Goal: Information Seeking & Learning: Learn about a topic

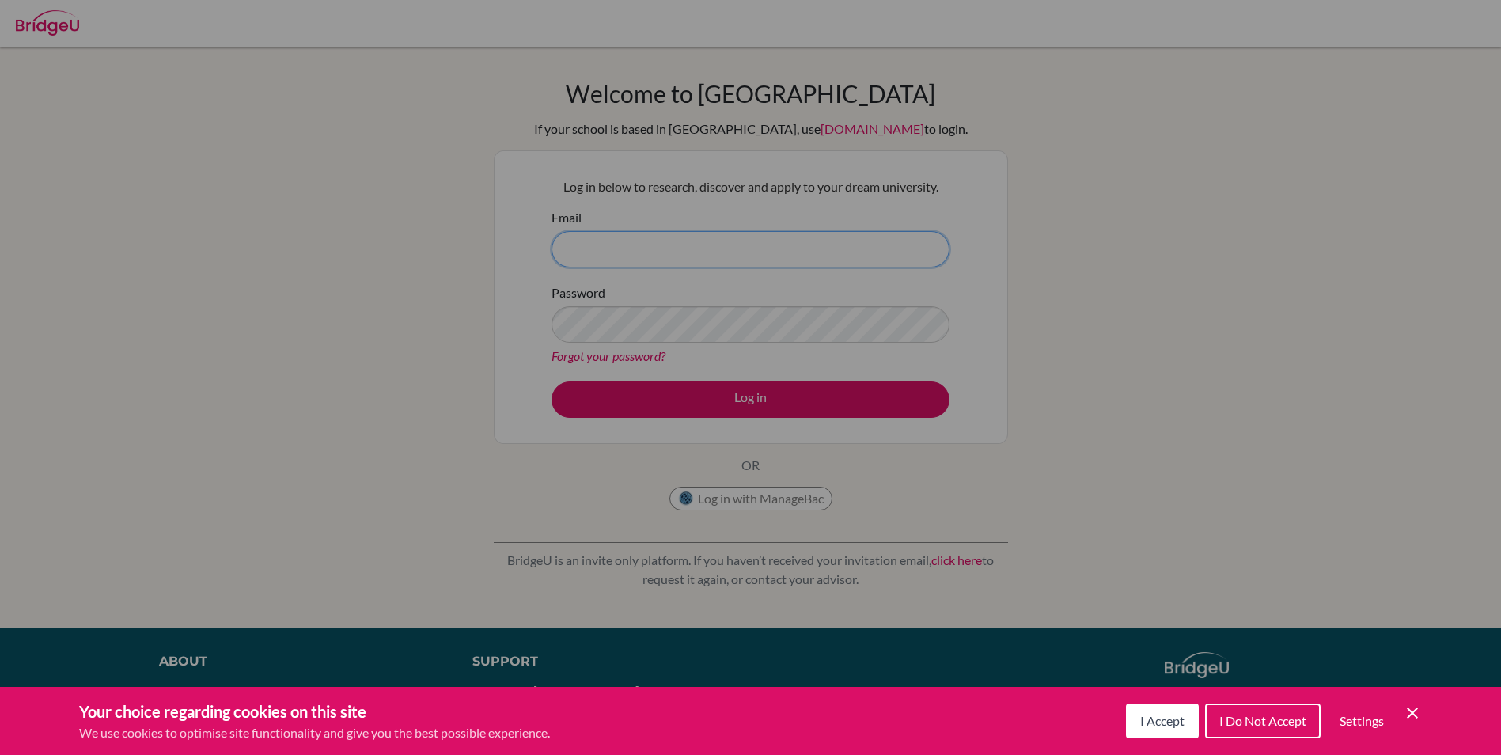
type input "hariharan.dharmarajan@npsis.edu.sg"
click at [1168, 716] on span "I Accept" at bounding box center [1162, 720] width 44 height 15
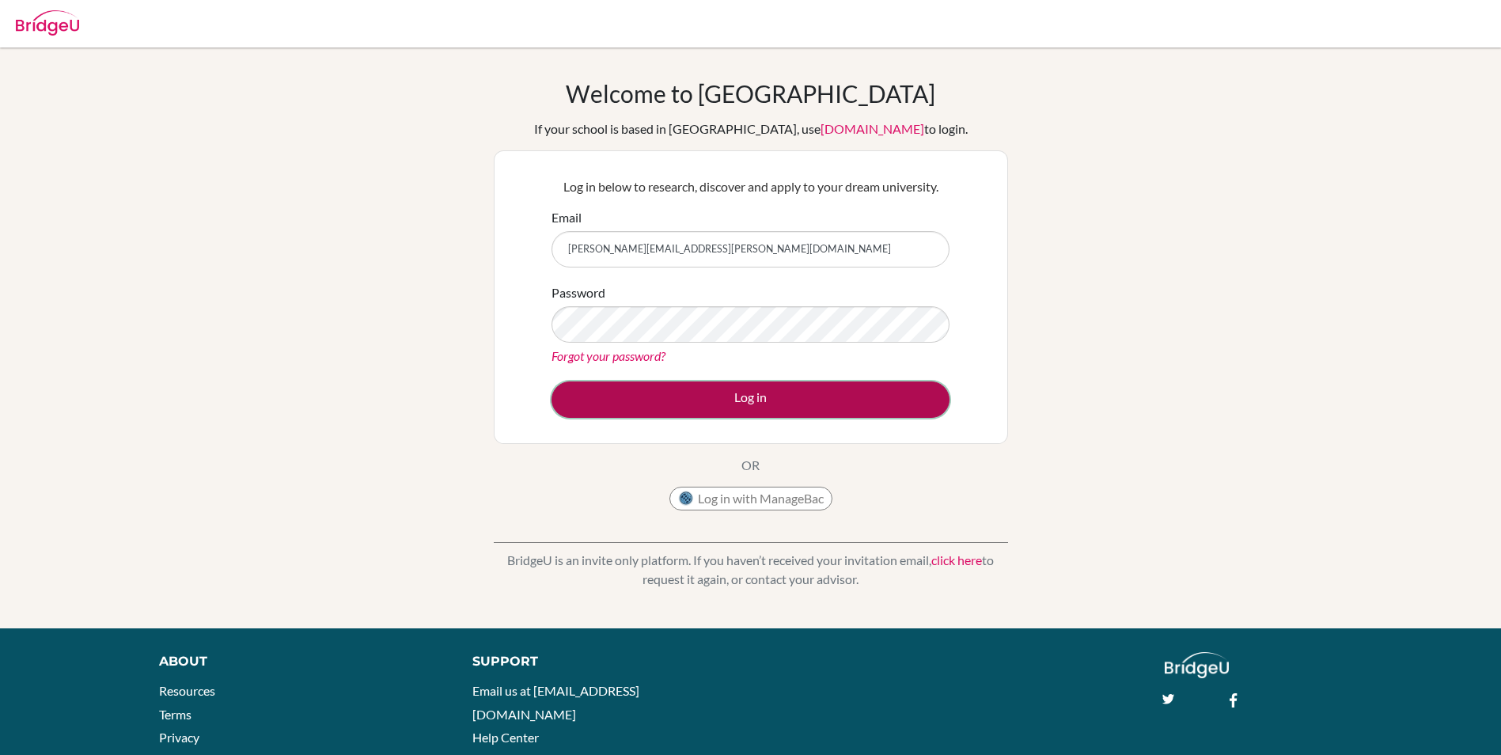
click at [748, 391] on button "Log in" at bounding box center [751, 399] width 398 height 36
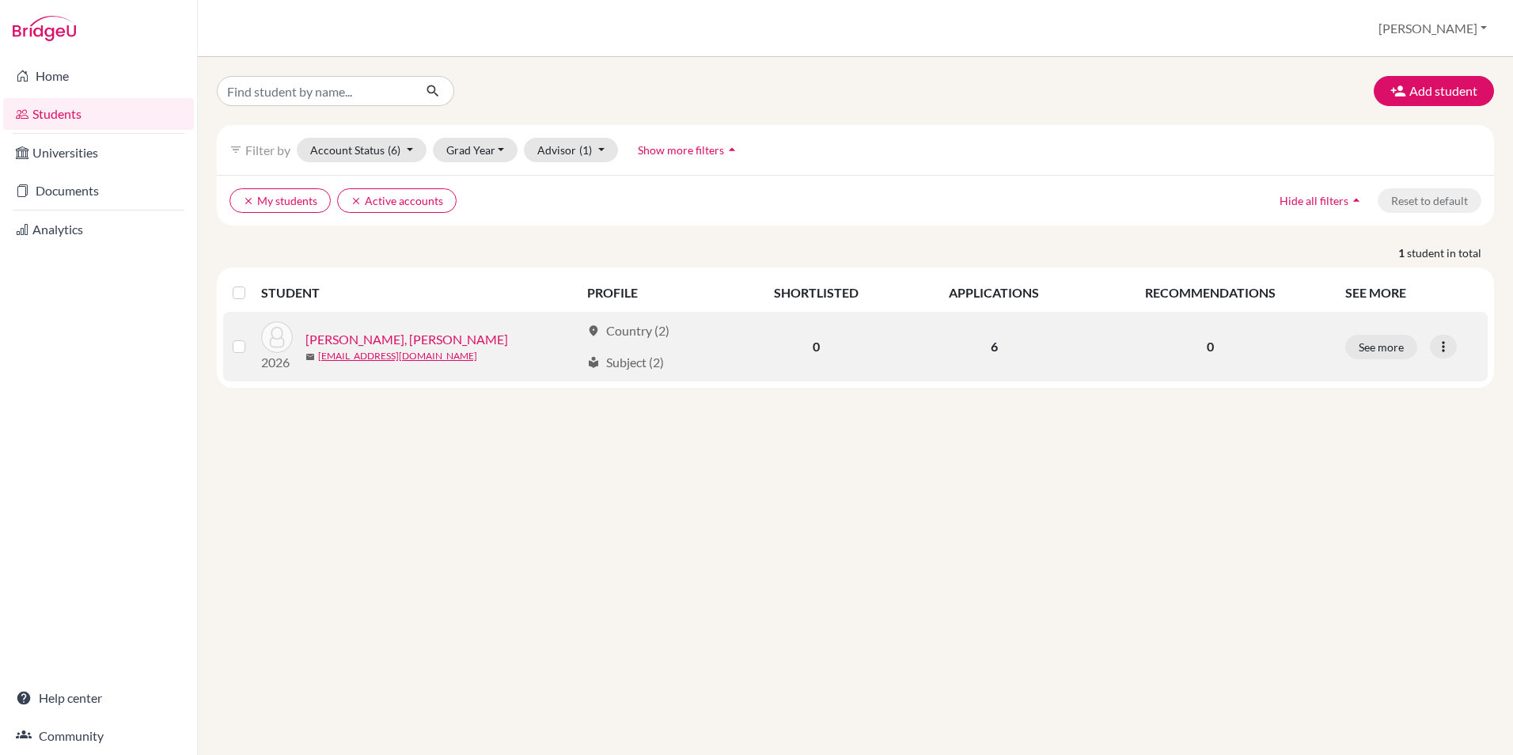
click at [358, 332] on link "[PERSON_NAME], [PERSON_NAME]" at bounding box center [406, 339] width 203 height 19
